Goal: Information Seeking & Learning: Learn about a topic

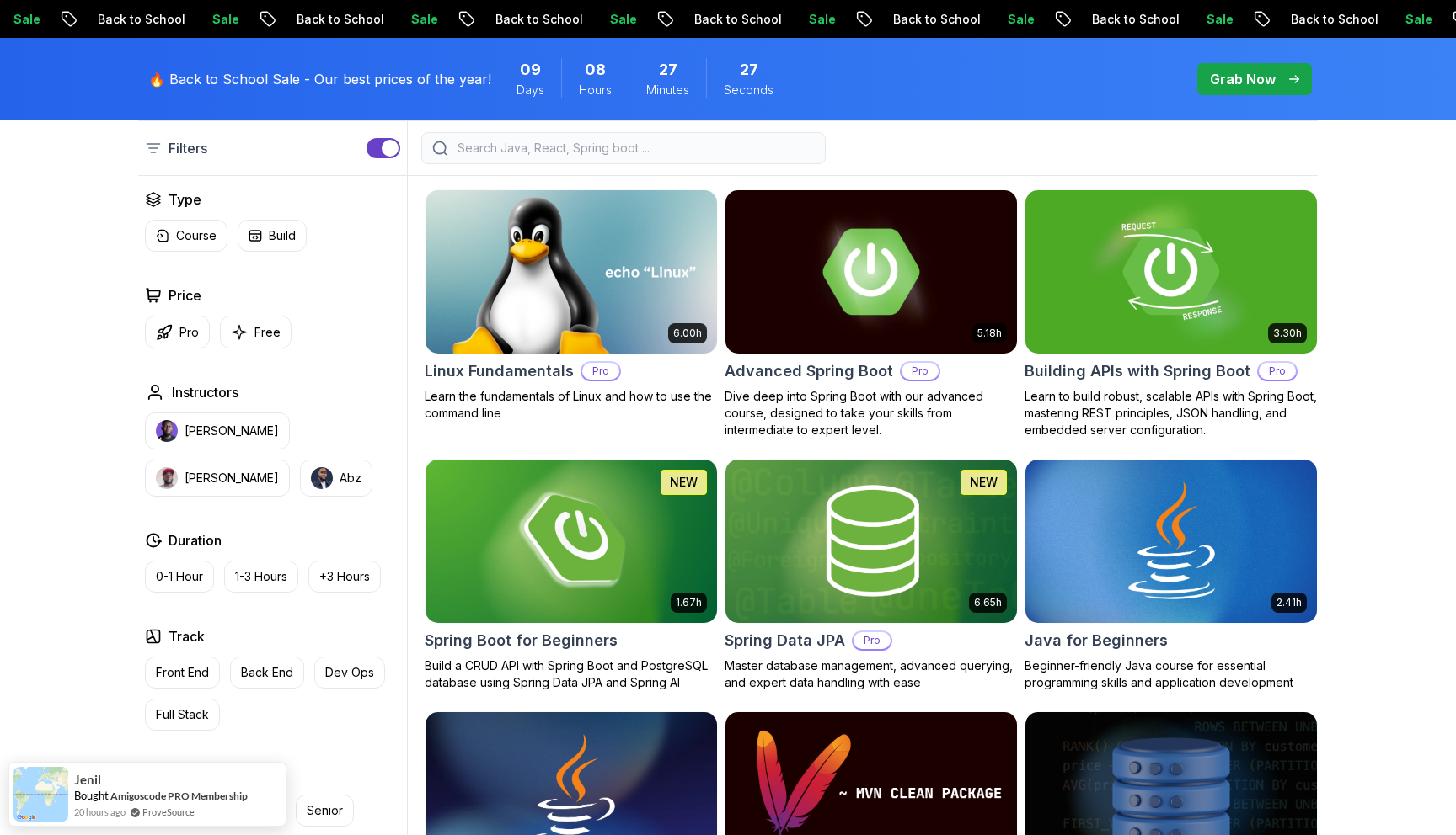
scroll to position [459, 0]
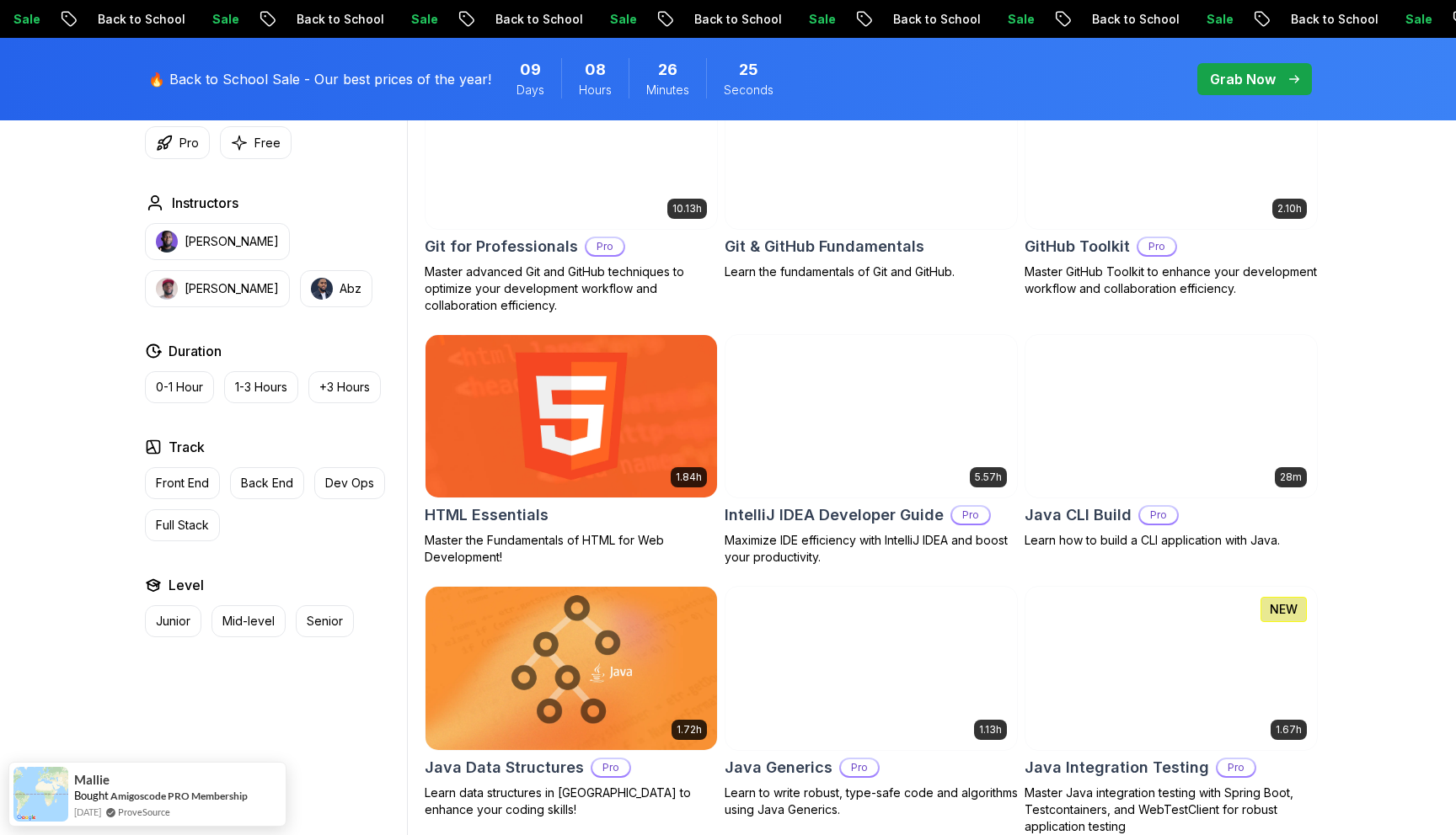
scroll to position [1916, 0]
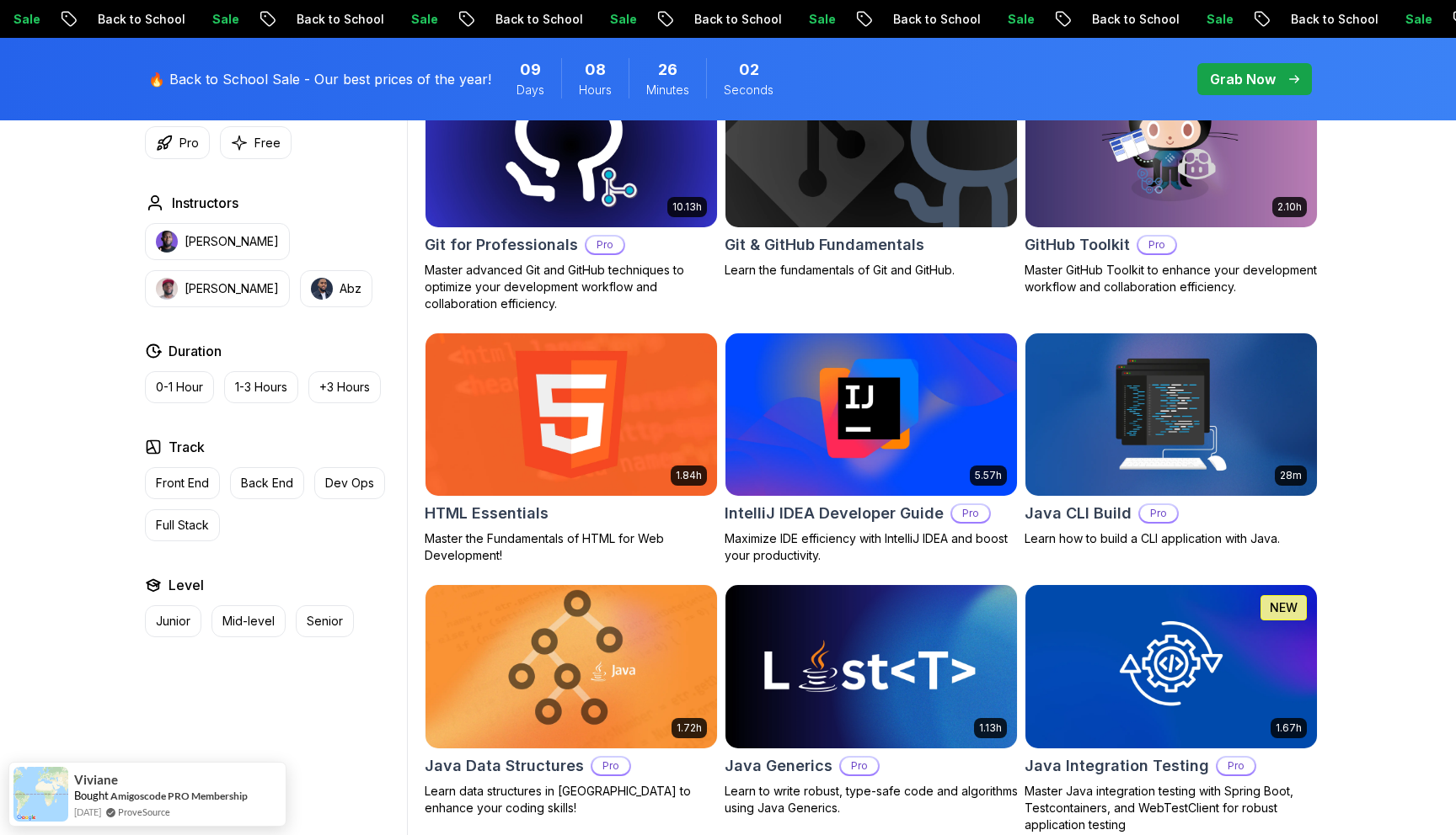
click at [599, 636] on img at bounding box center [570, 667] width 306 height 171
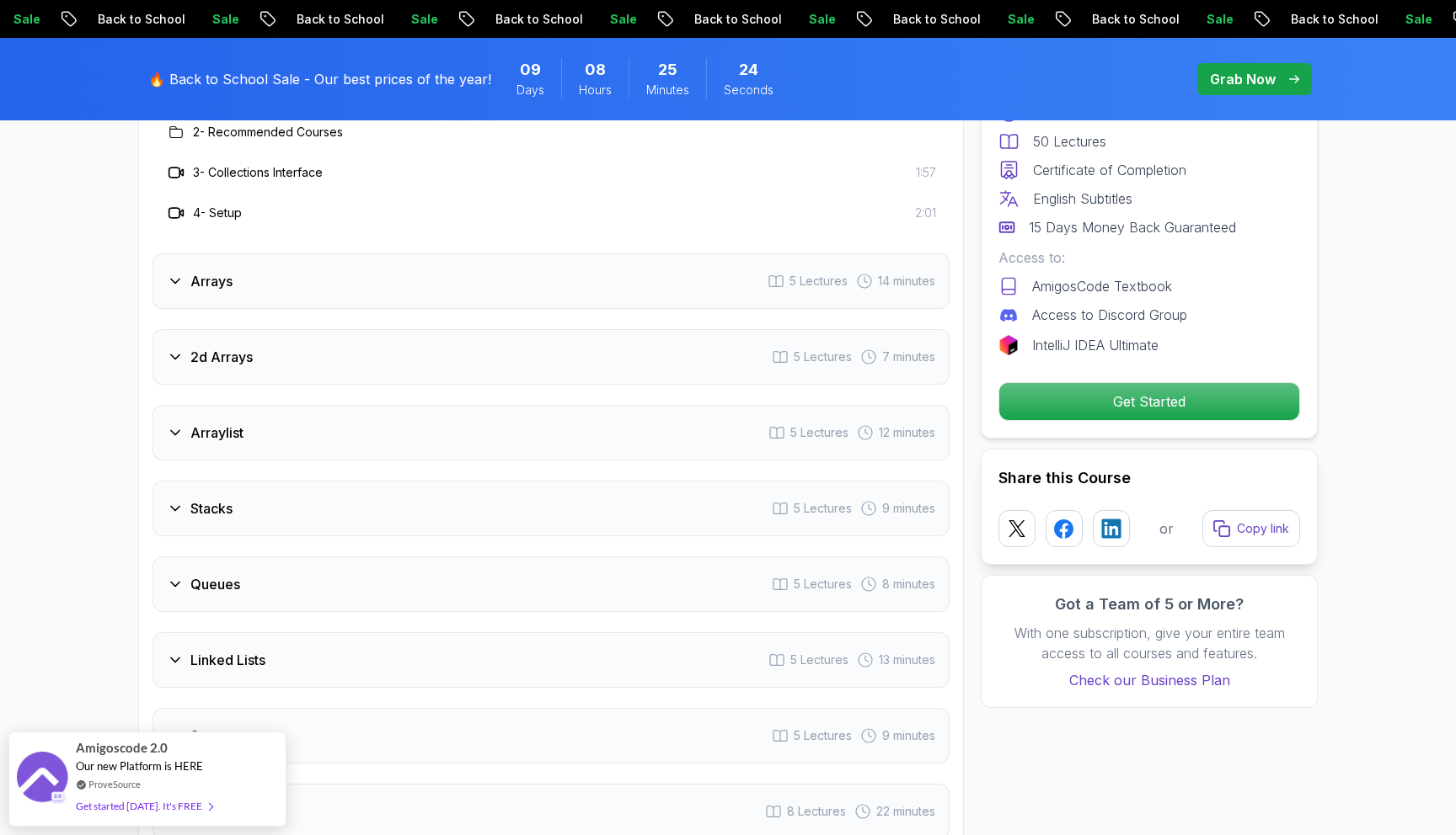
scroll to position [2407, 0]
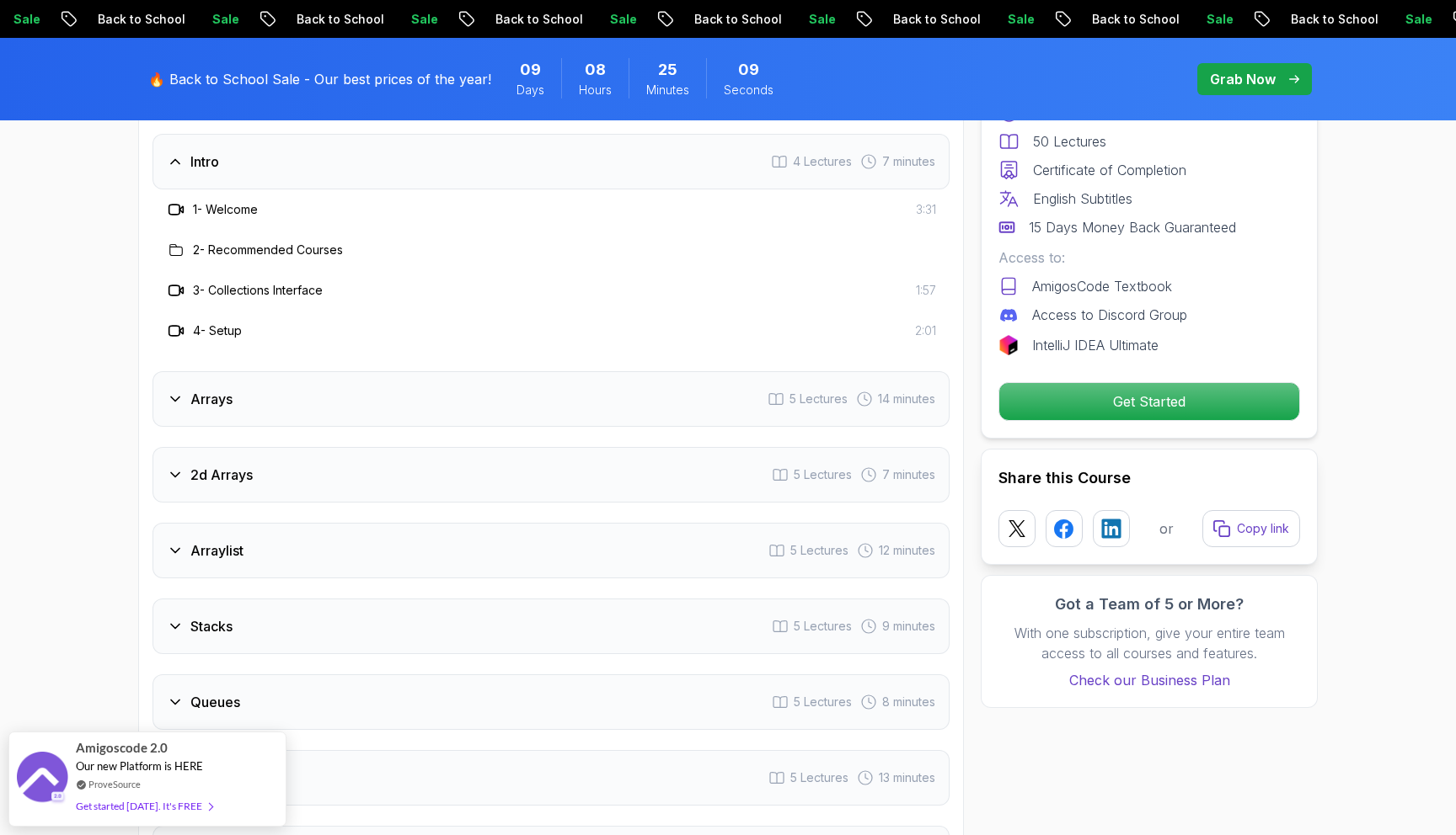
scroll to position [2225, 0]
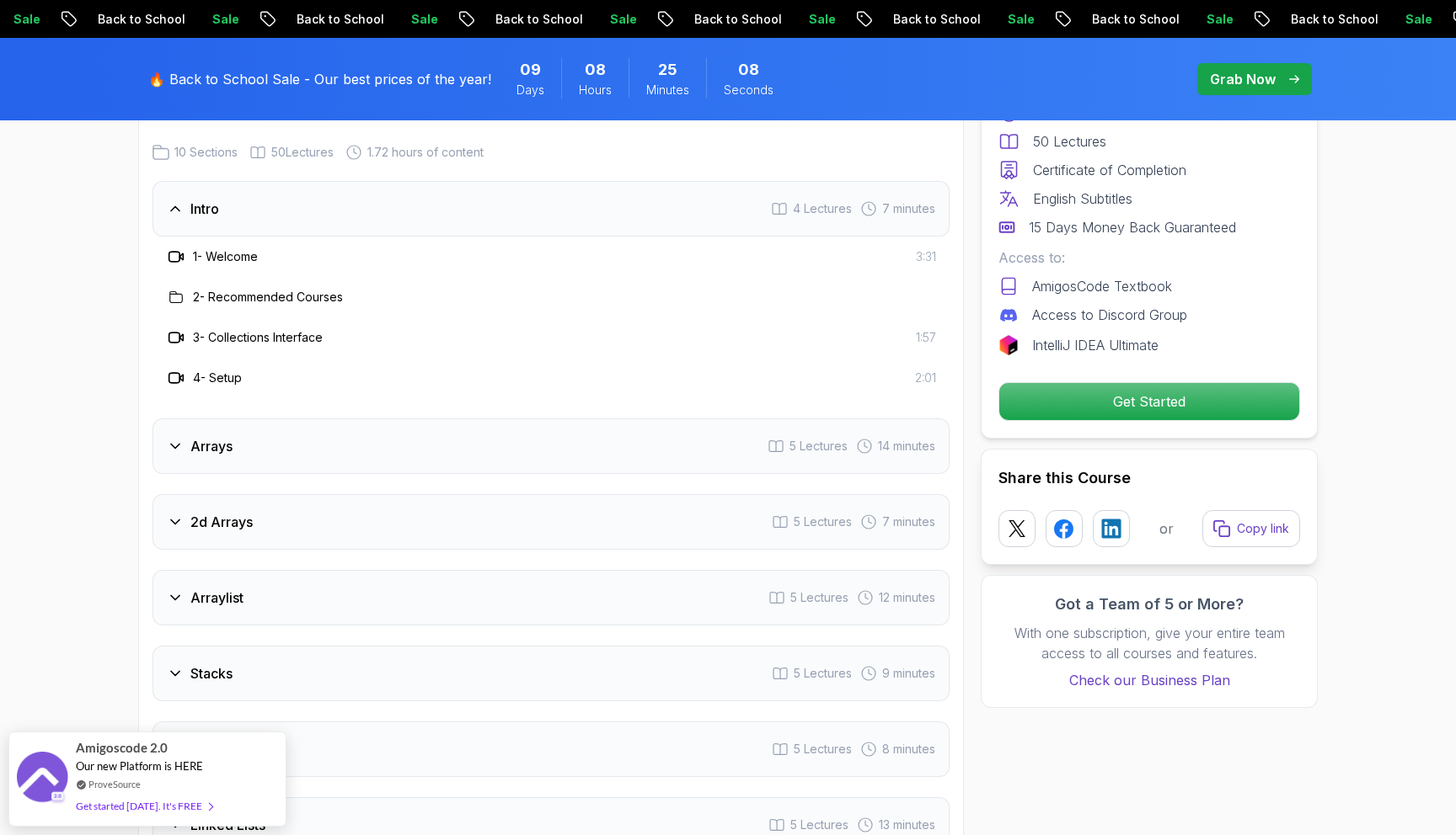
click at [225, 436] on h3 "Arrays" at bounding box center [211, 445] width 42 height 20
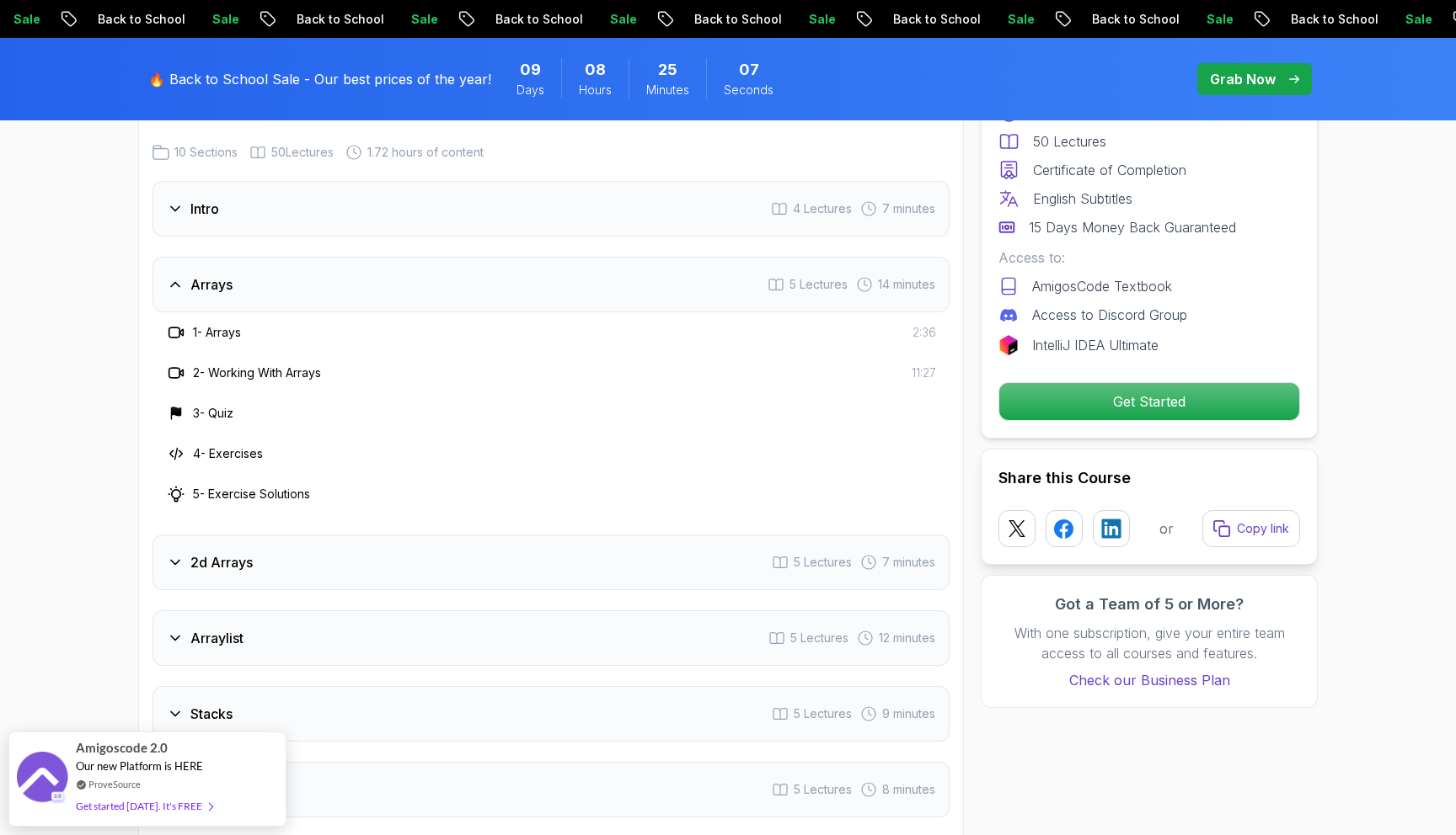
click at [223, 275] on h3 "Arrays" at bounding box center [211, 284] width 42 height 20
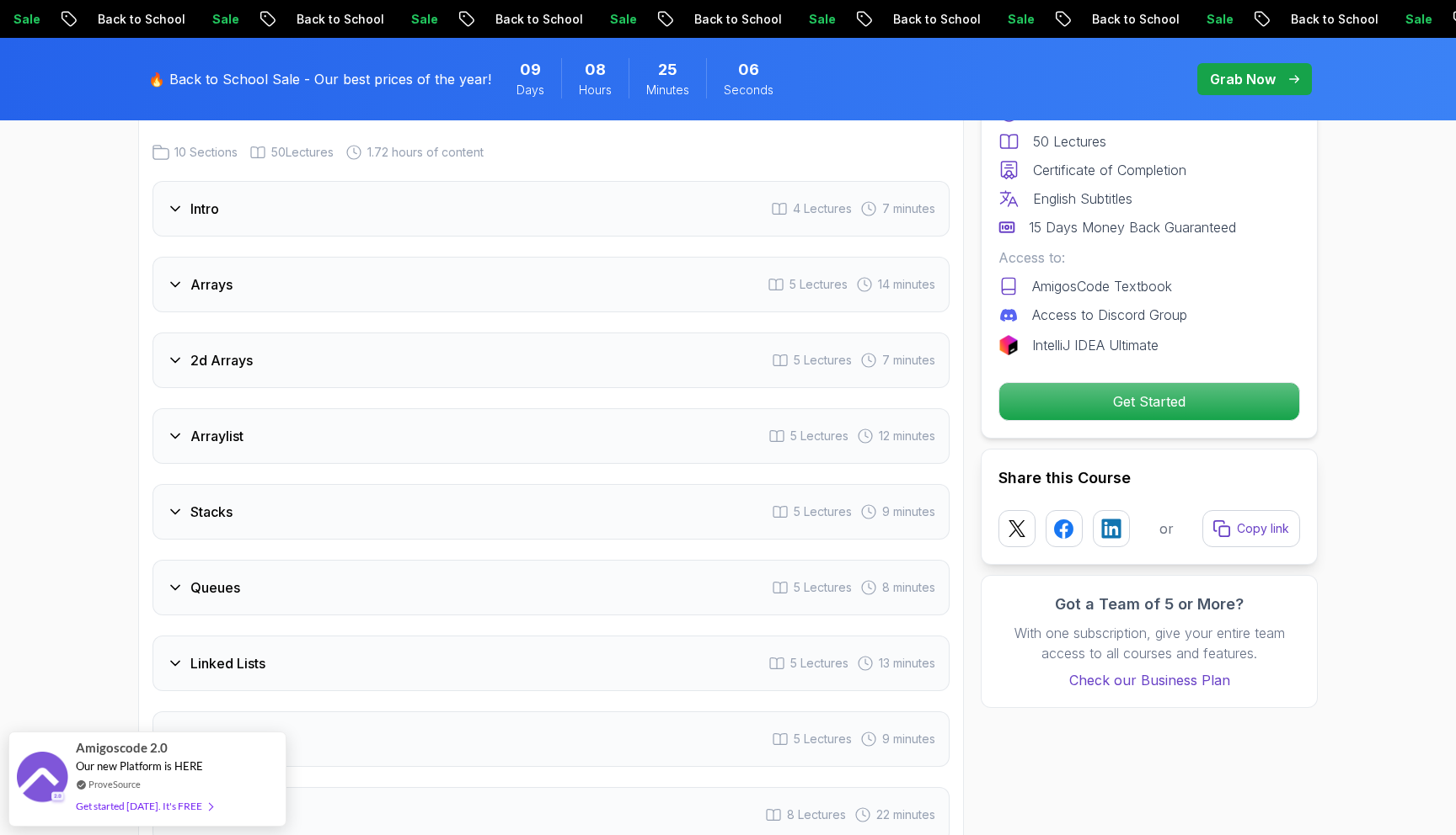
click at [211, 199] on h3 "Intro" at bounding box center [204, 208] width 29 height 20
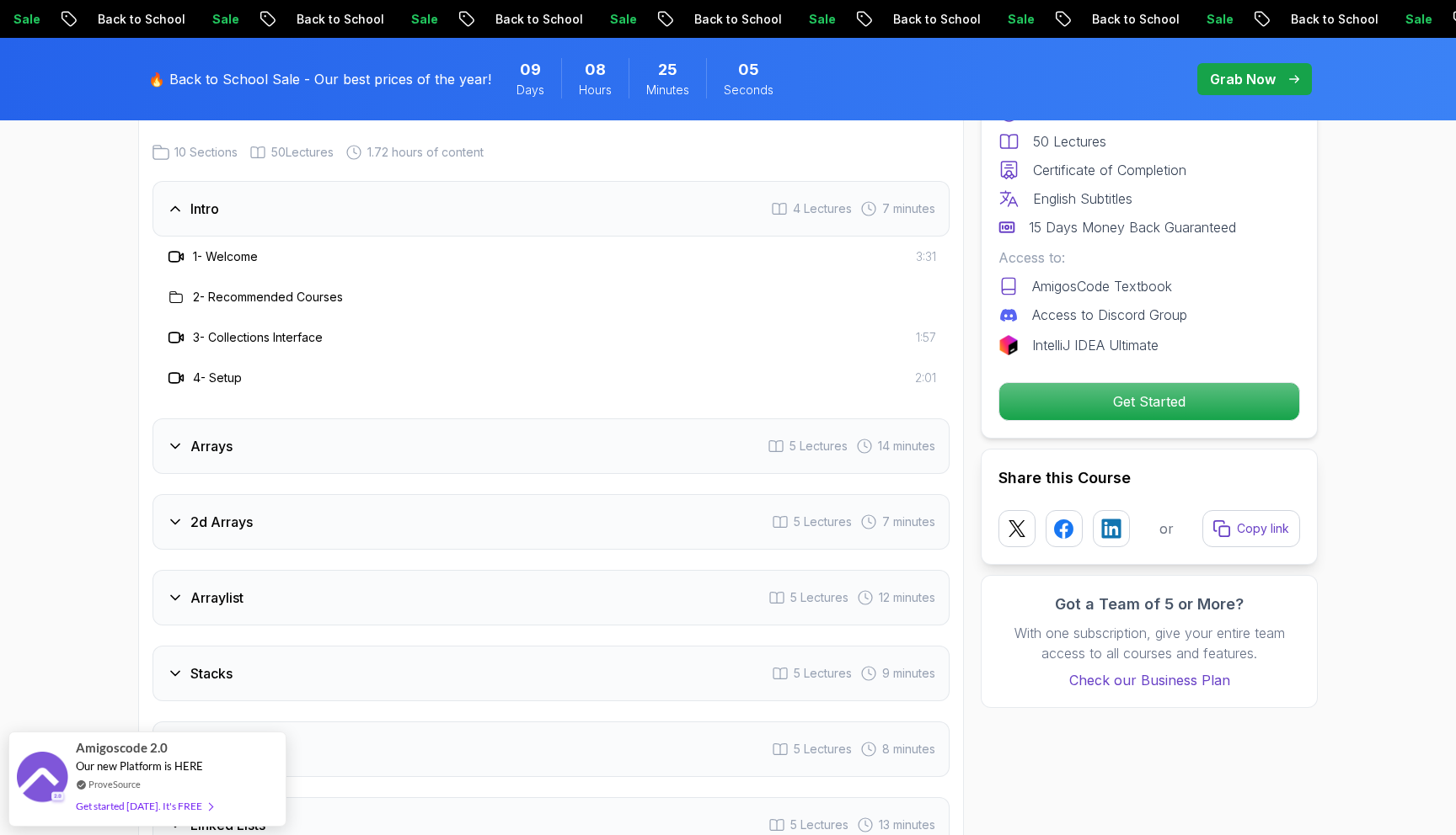
click at [212, 199] on h3 "Intro" at bounding box center [204, 208] width 29 height 20
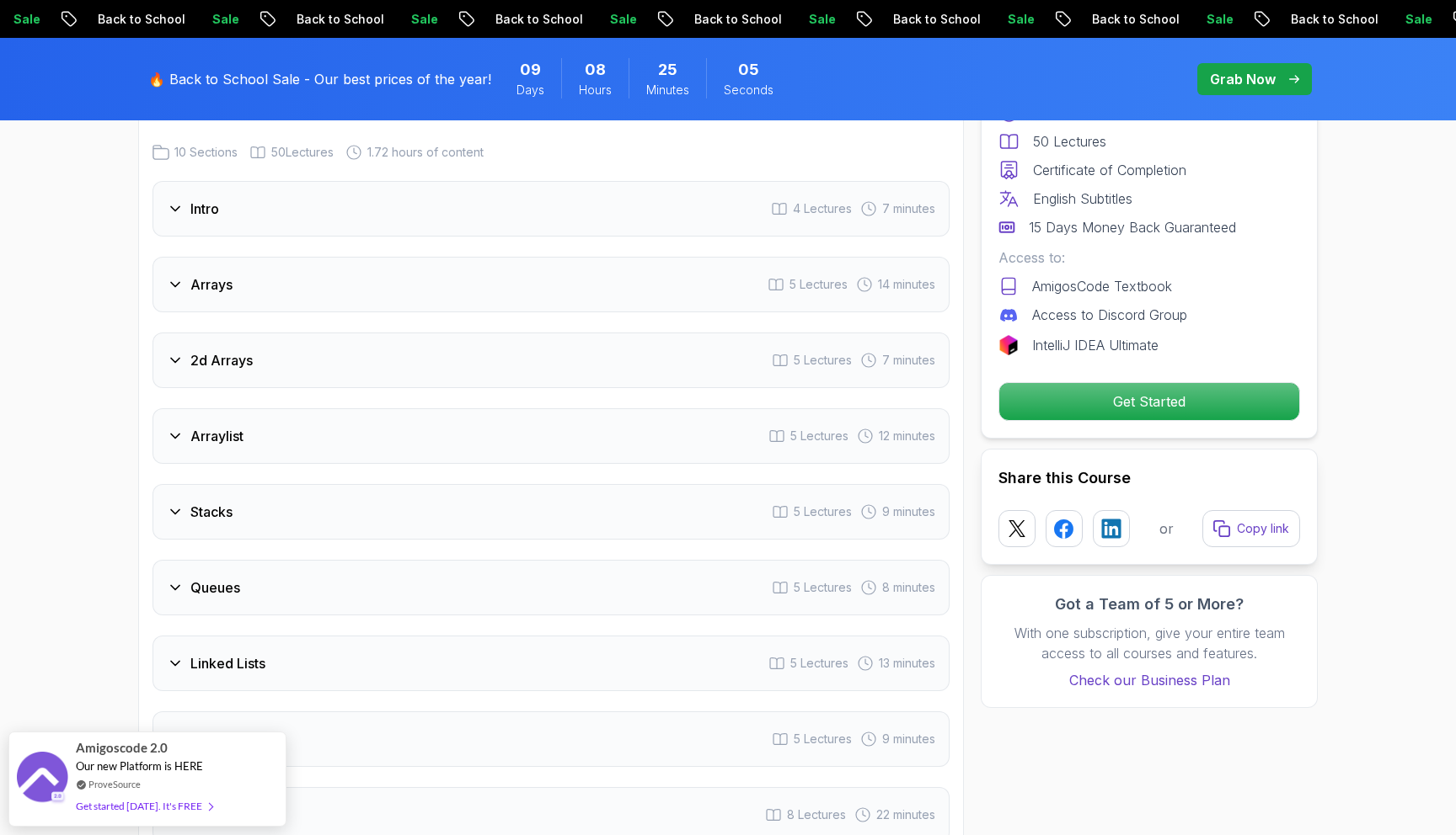
click at [218, 350] on h3 "2d Arrays" at bounding box center [221, 360] width 62 height 20
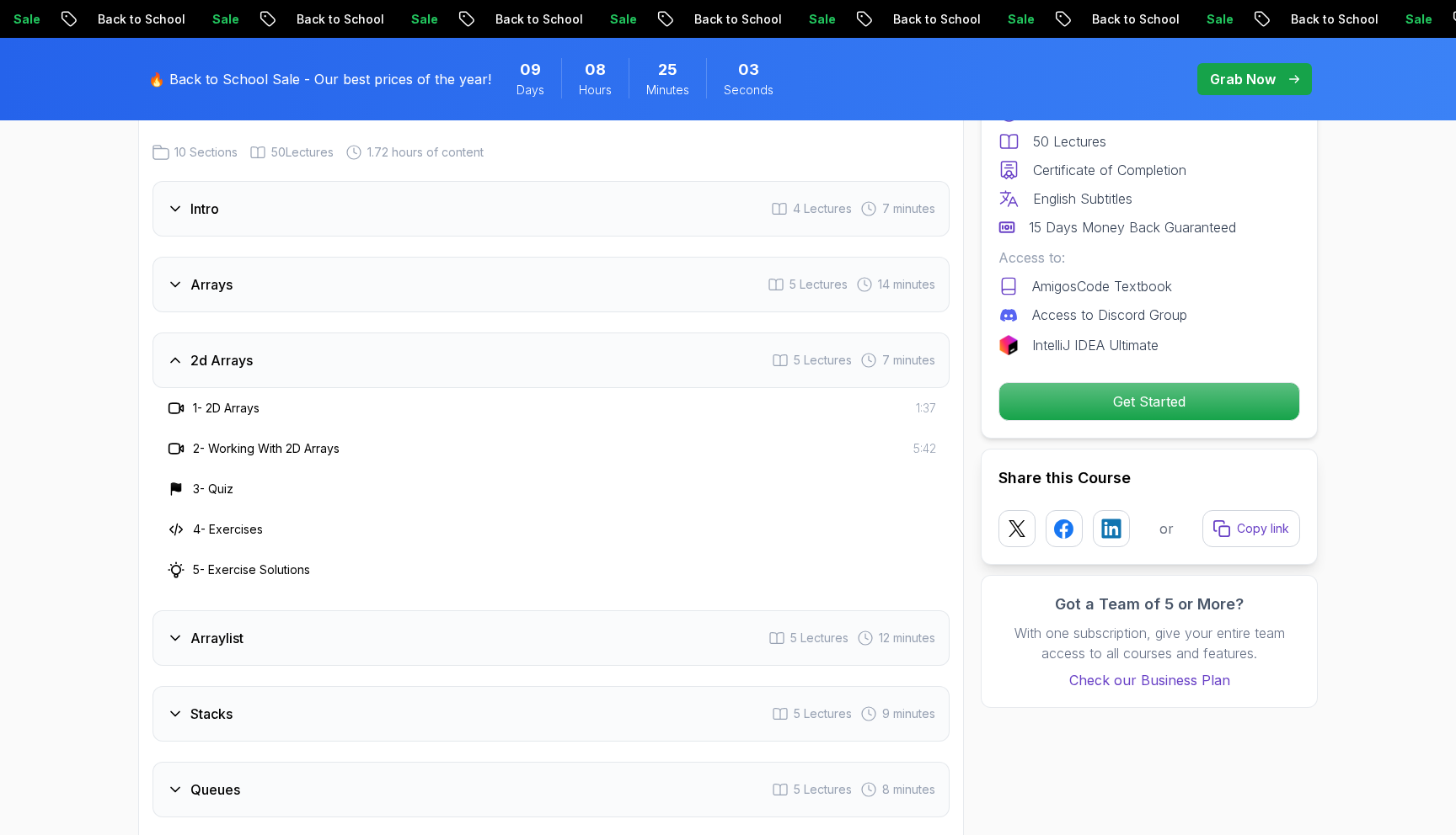
click at [222, 350] on h3 "2d Arrays" at bounding box center [221, 360] width 62 height 20
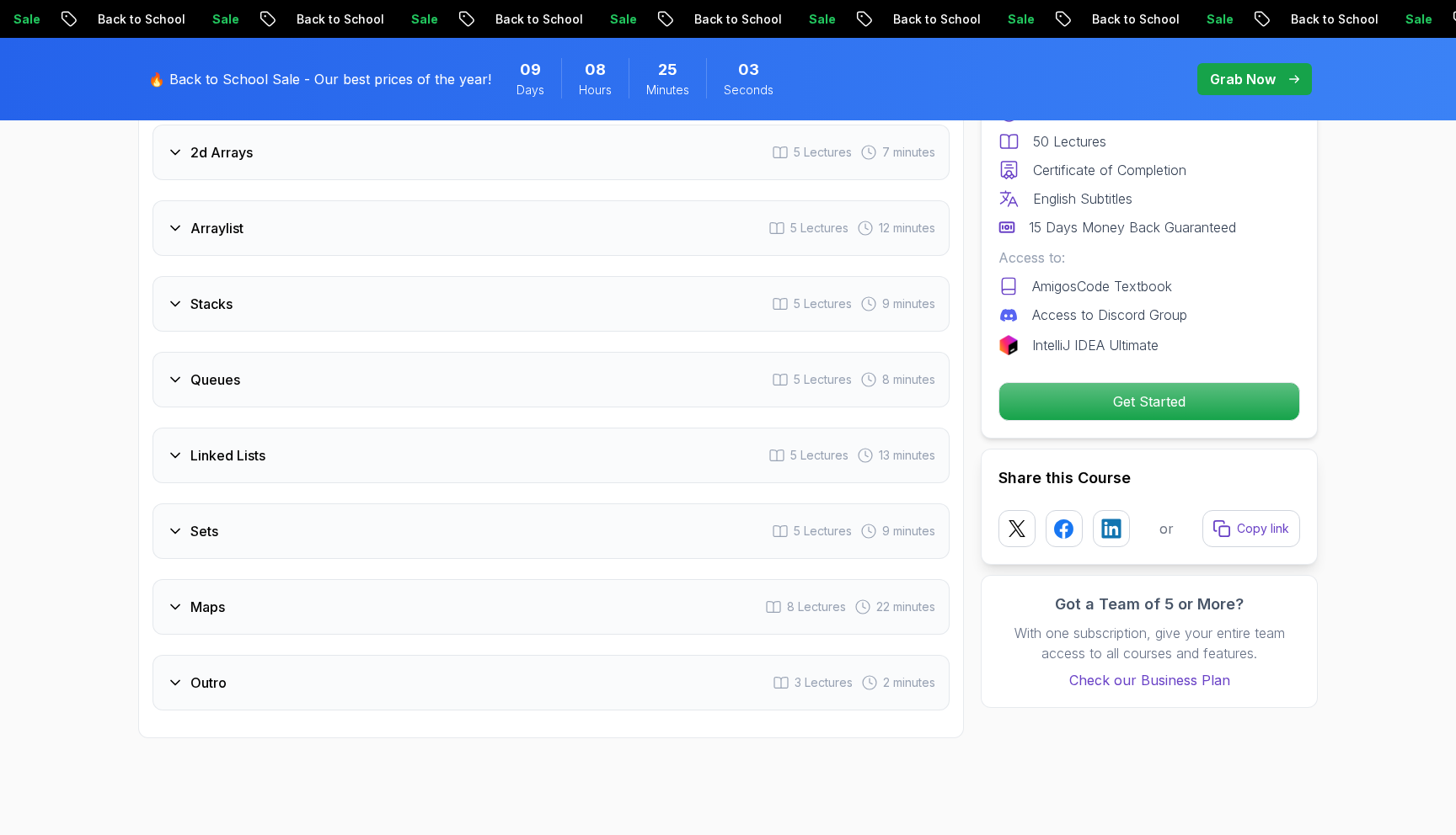
scroll to position [2556, 0]
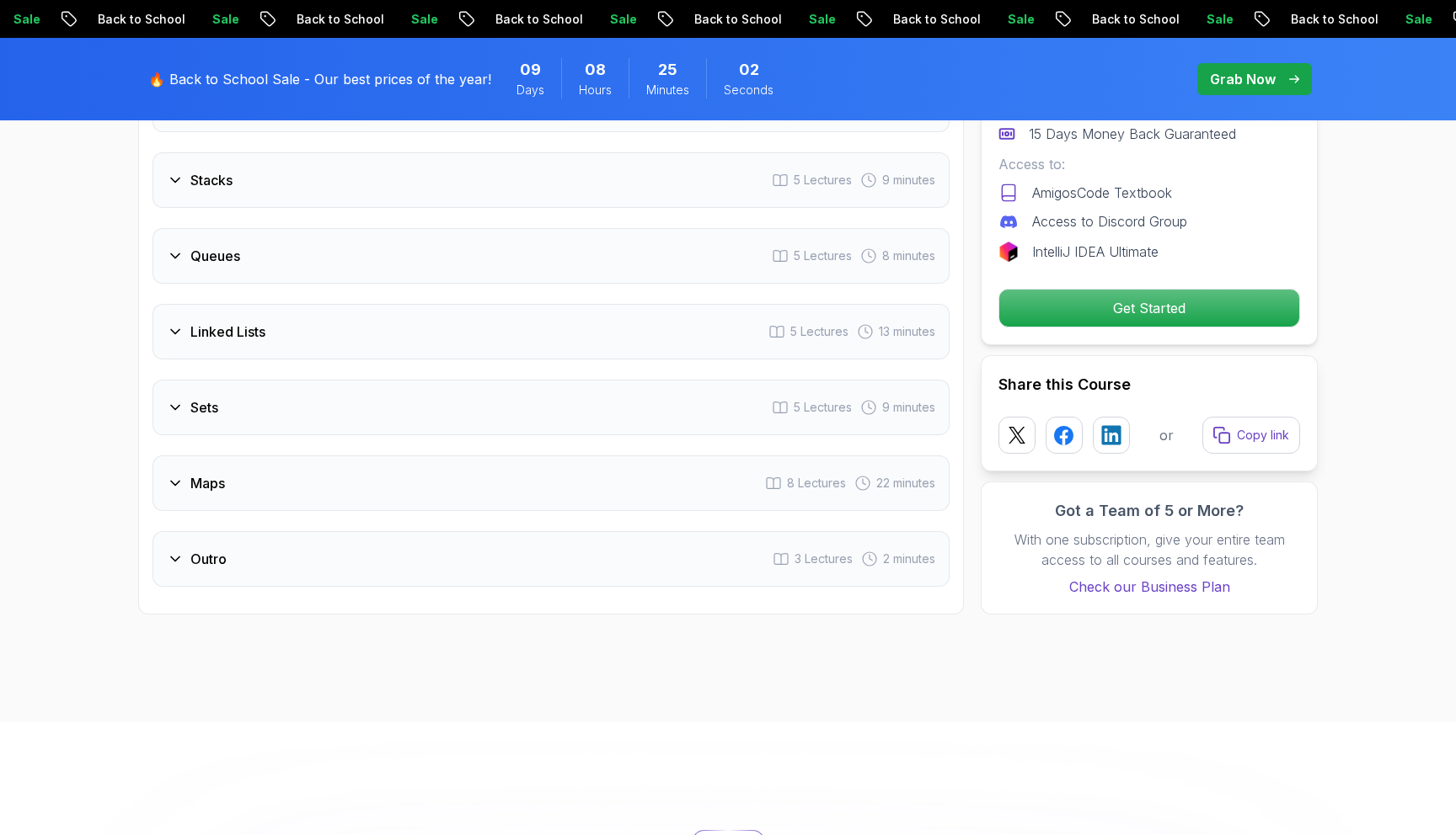
click at [219, 322] on div "Linked Lists 5 Lectures 13 minutes" at bounding box center [551, 332] width 797 height 56
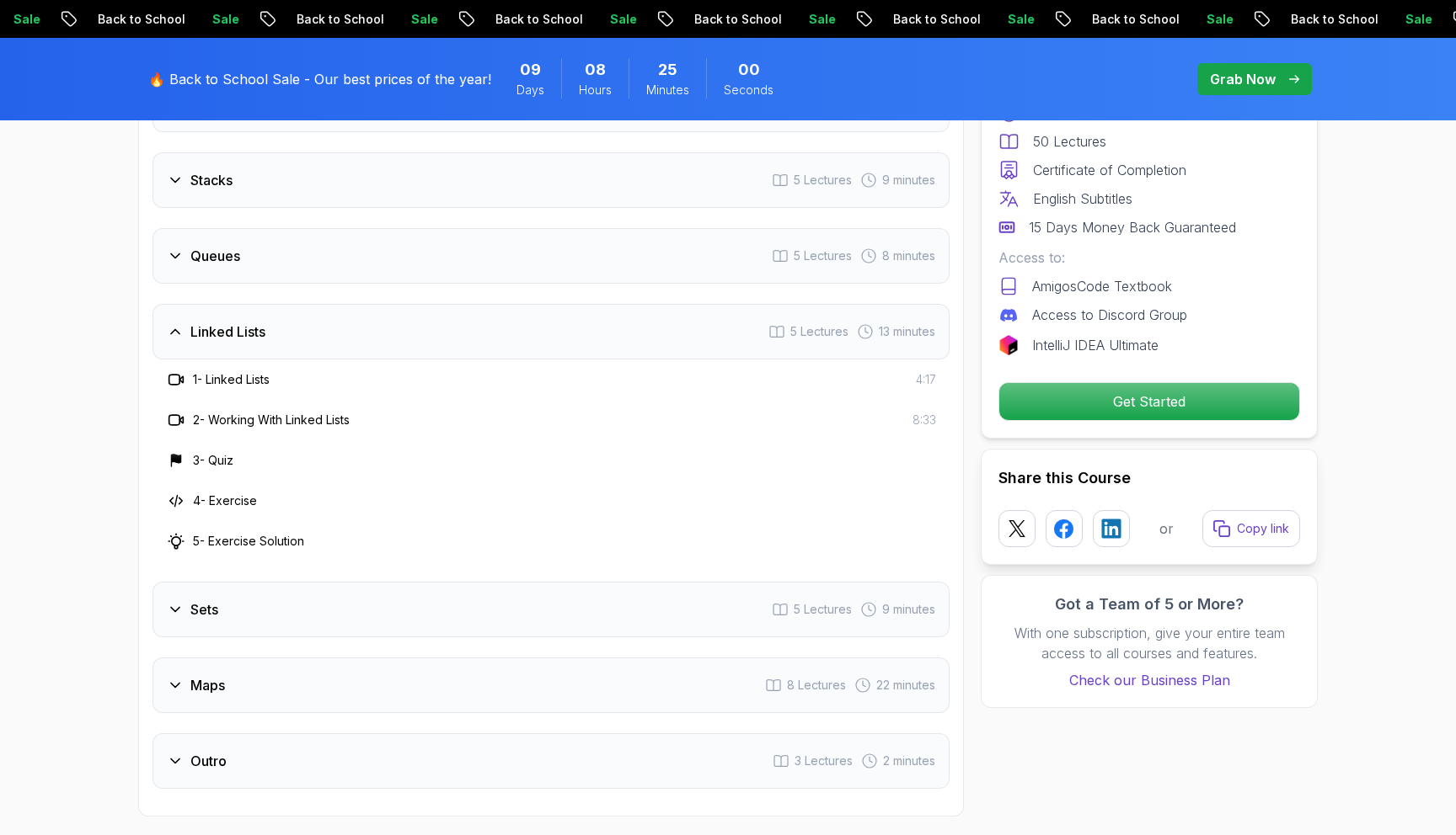
click at [235, 492] on h3 "4 - Exercise" at bounding box center [224, 500] width 64 height 17
click at [235, 533] on h3 "5 - Exercise Solution" at bounding box center [248, 541] width 112 height 17
click at [234, 304] on div "Linked Lists 5 Lectures 13 minutes" at bounding box center [551, 332] width 797 height 56
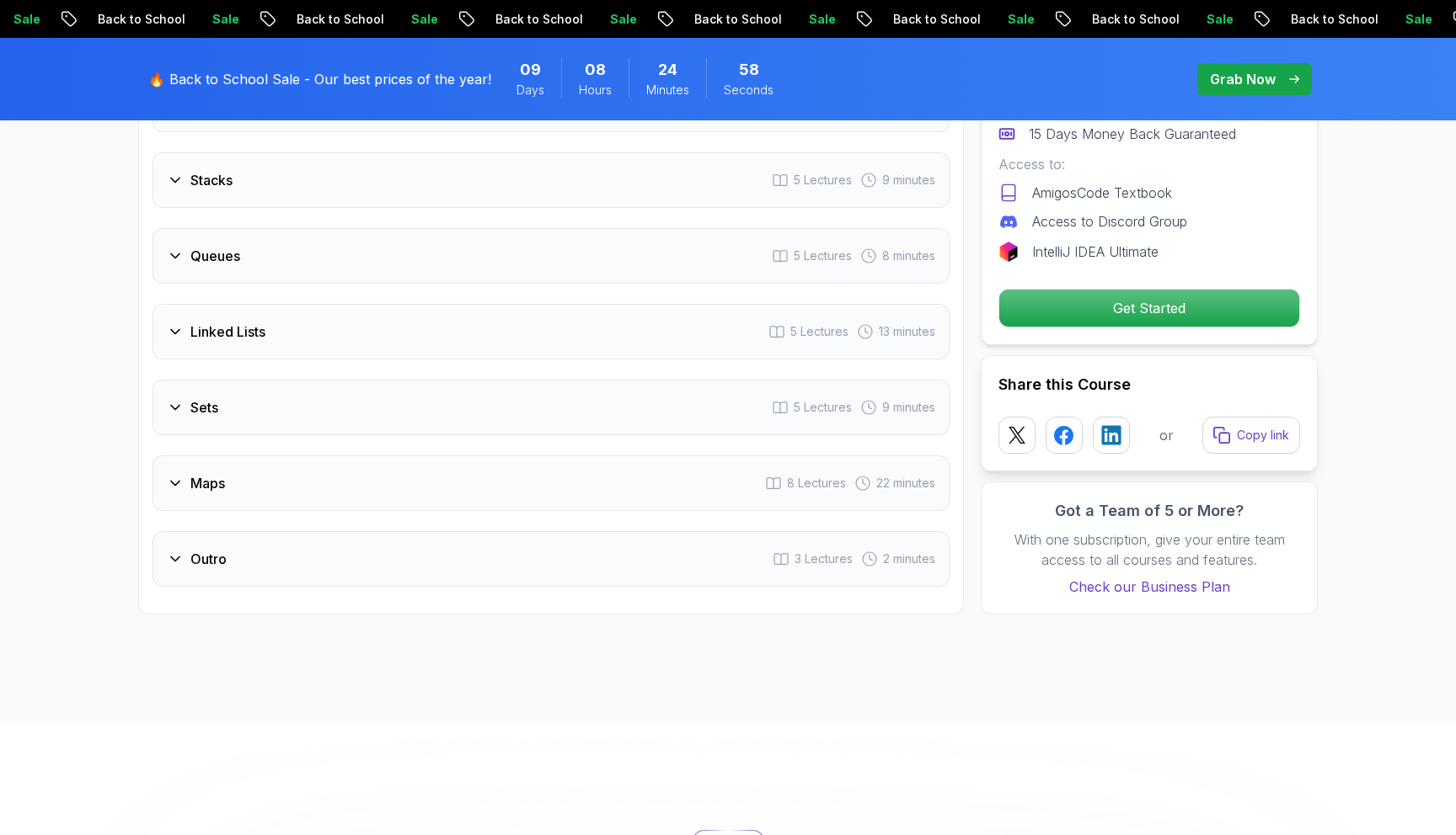
click at [214, 560] on div "Outro 3 Lectures 2 minutes" at bounding box center [551, 560] width 797 height 56
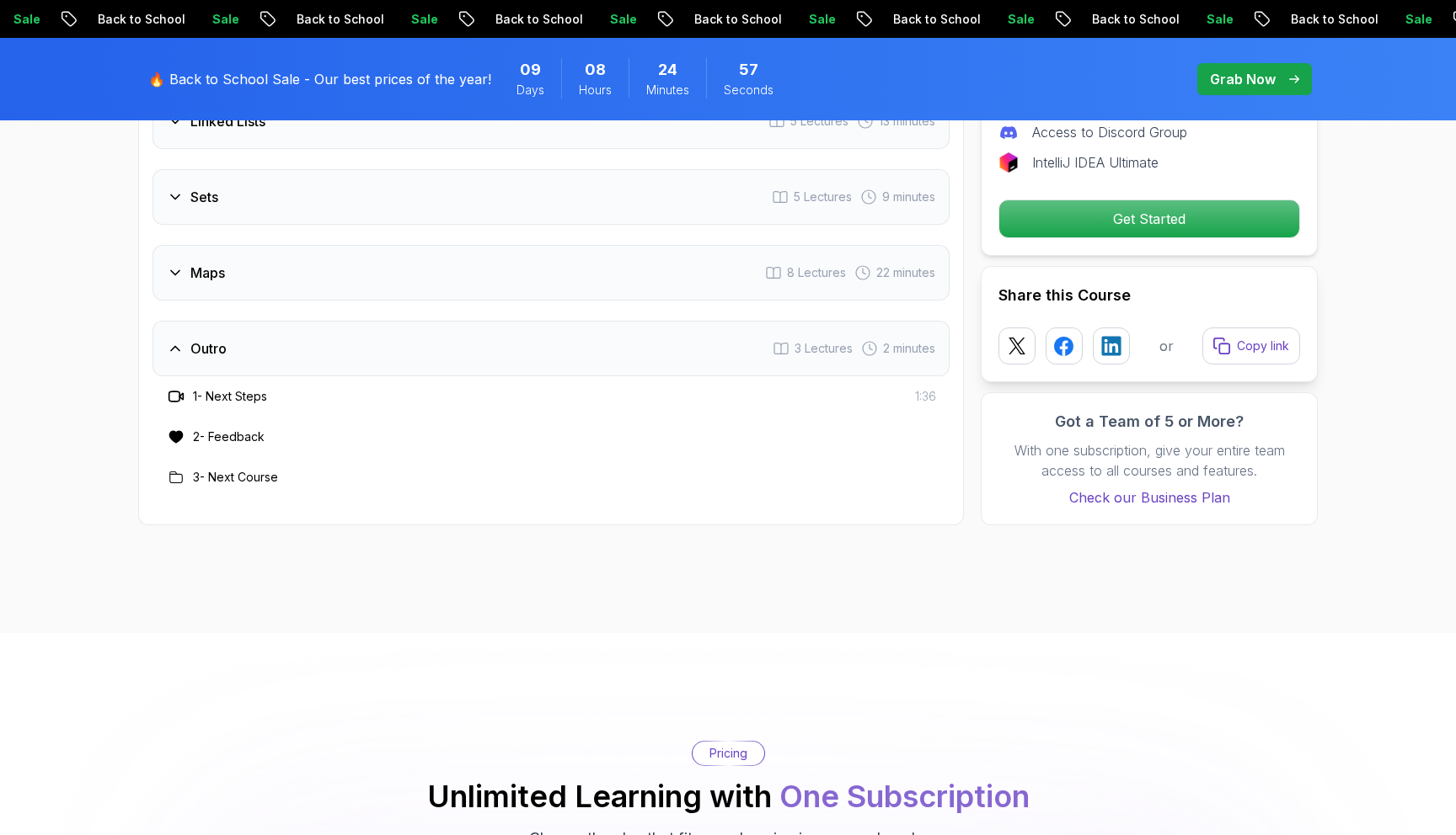
scroll to position [2745, 0]
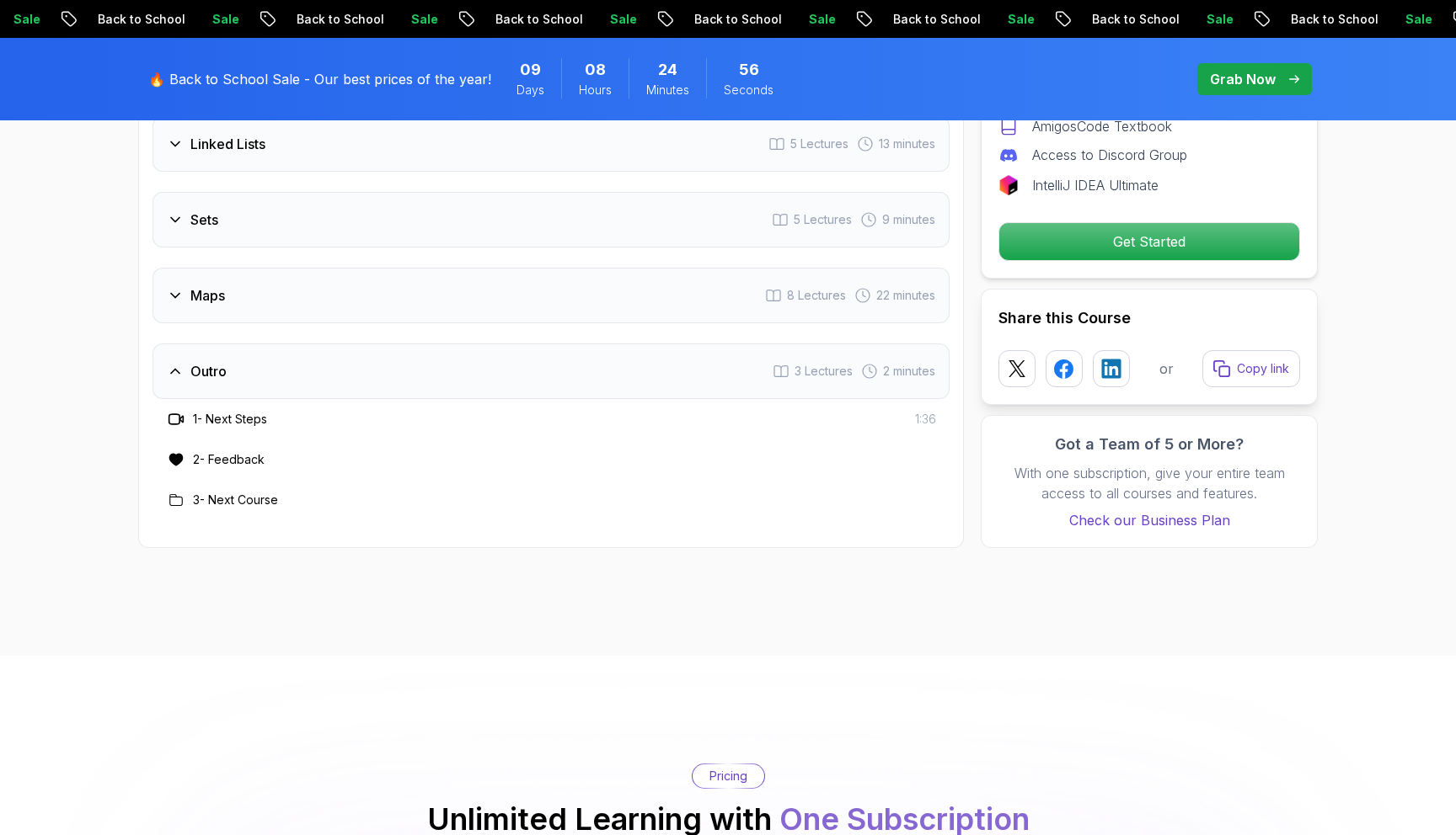
click at [214, 361] on h3 "Outro" at bounding box center [208, 370] width 37 height 20
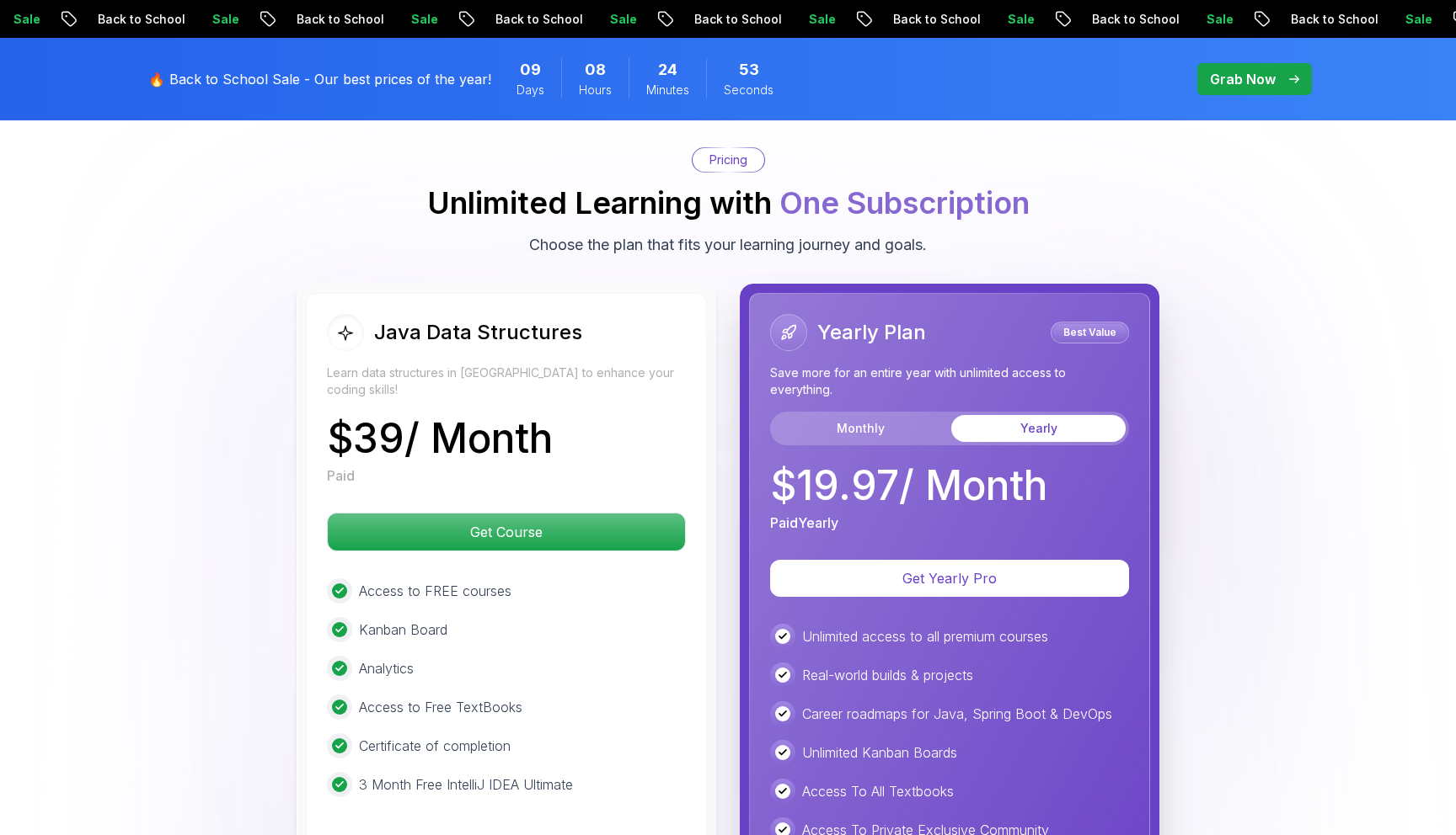
scroll to position [3220, 0]
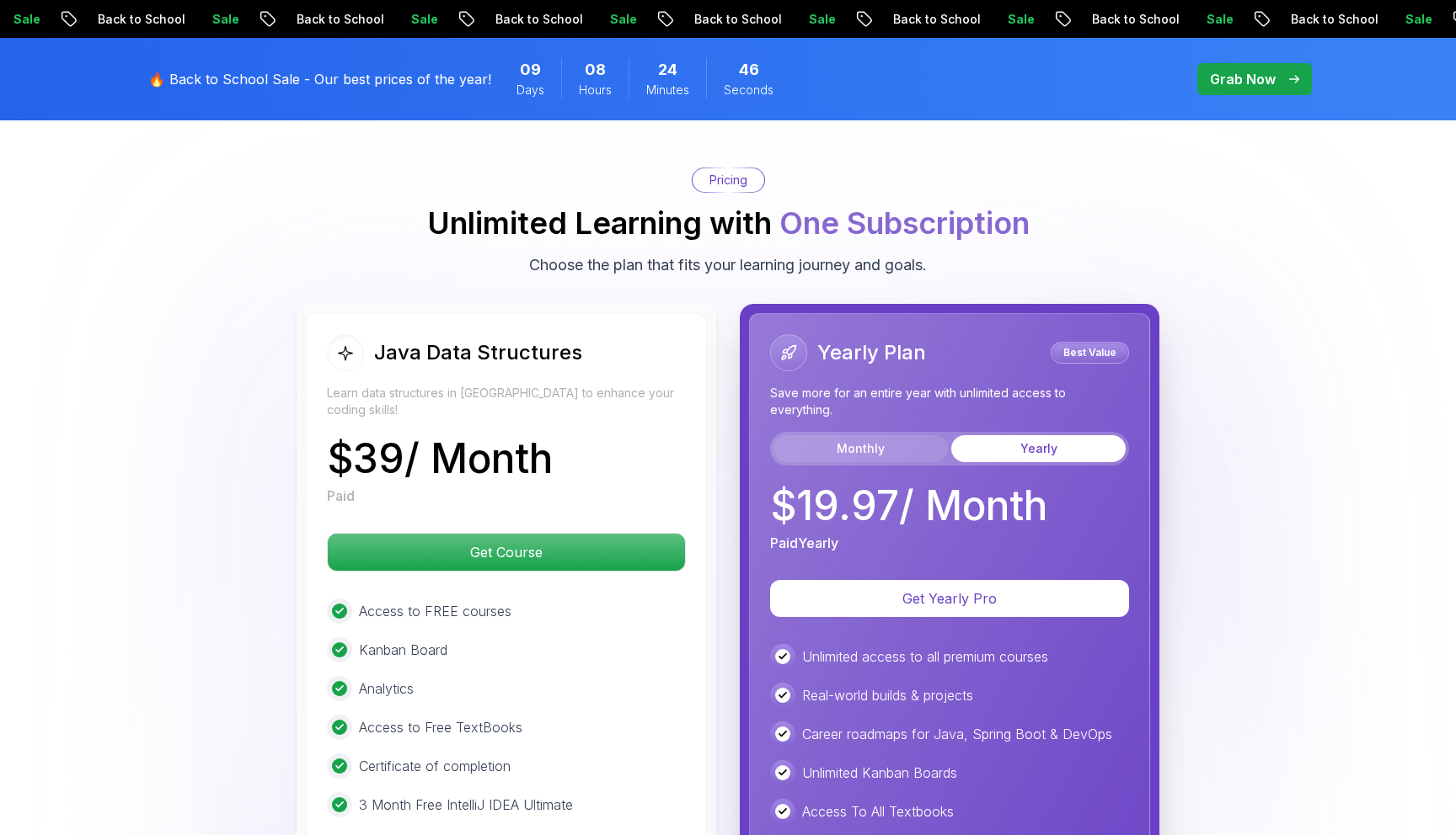
click at [860, 436] on button "Monthly" at bounding box center [861, 449] width 174 height 27
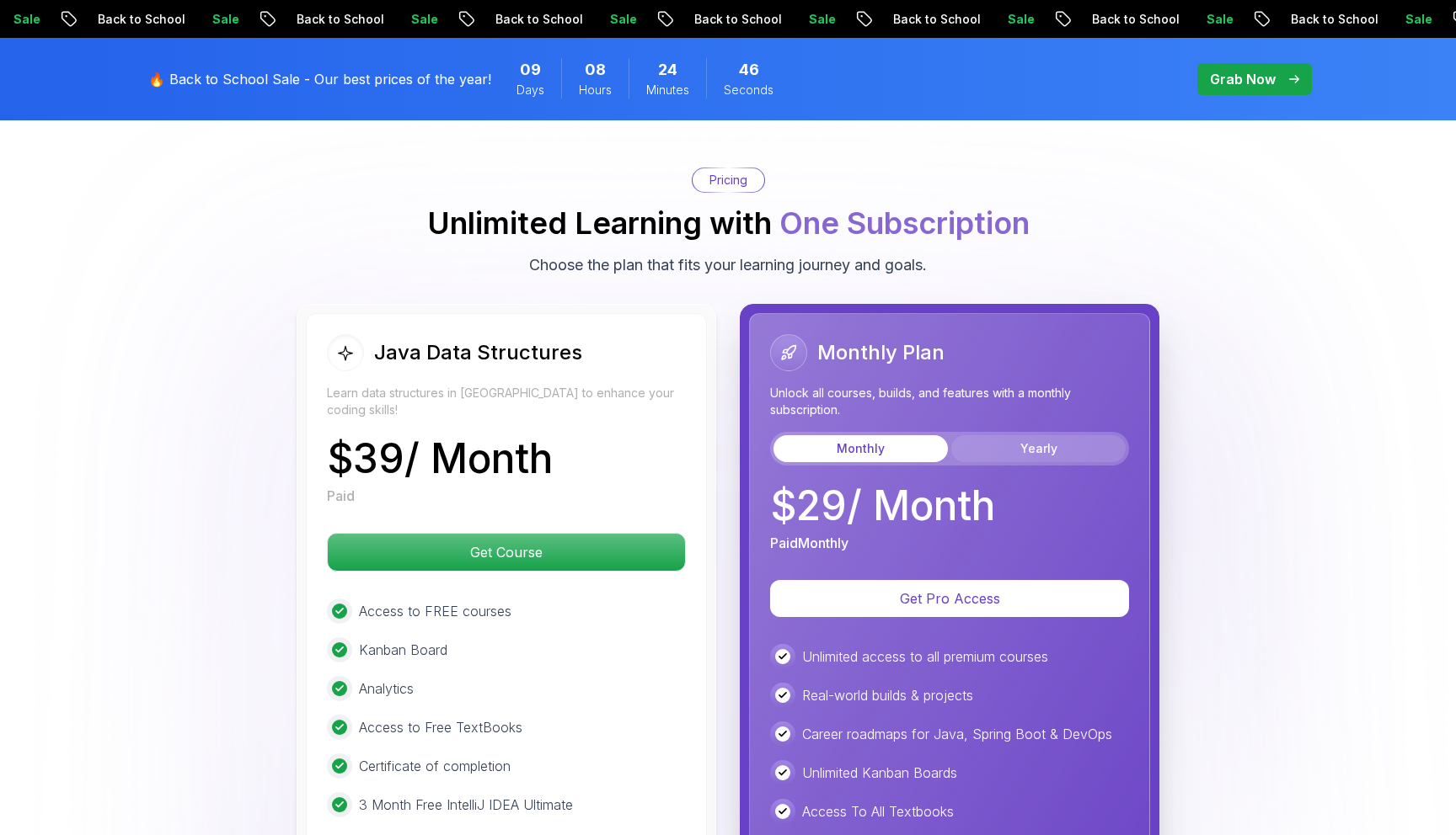
click at [1044, 436] on button "Yearly" at bounding box center [1038, 449] width 174 height 27
